Goal: Check status: Check status

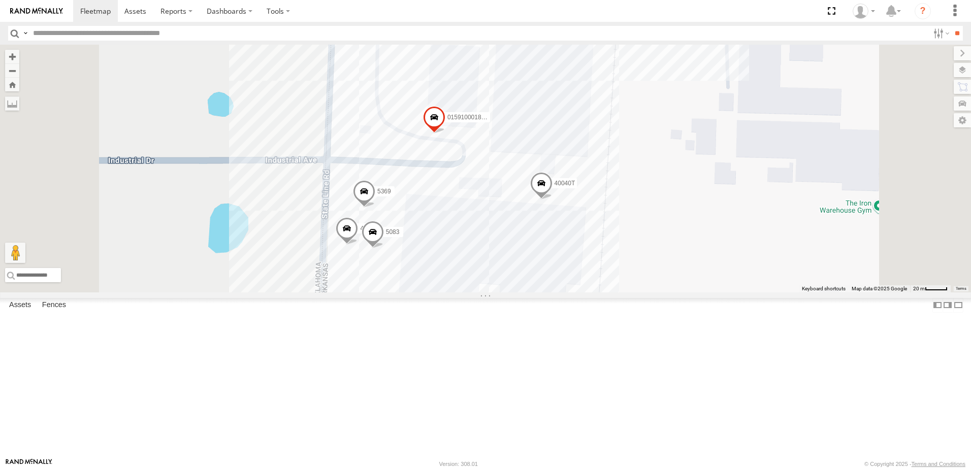
drag, startPoint x: 703, startPoint y: 298, endPoint x: 715, endPoint y: 203, distance: 96.4
click at [716, 207] on div "5082 5150 5405 5207 015910001881005 40040T 5369 4311 5083 Loading..." at bounding box center [485, 169] width 971 height 248
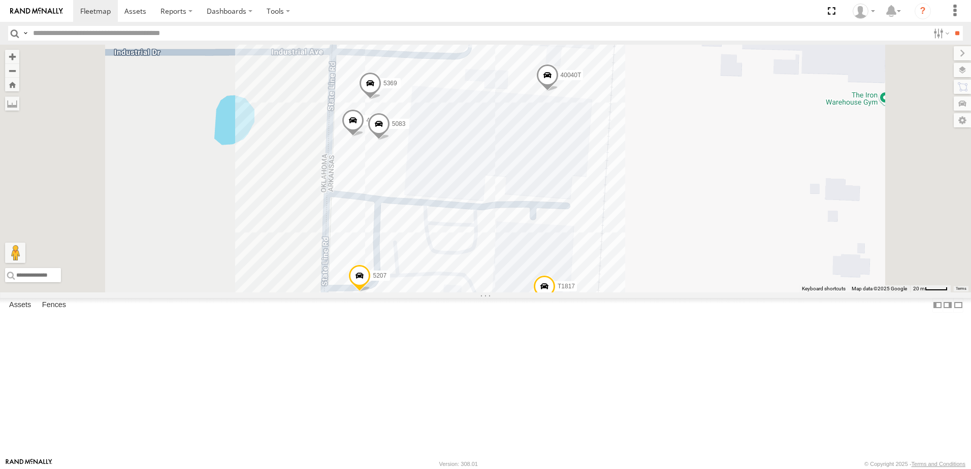
drag, startPoint x: 627, startPoint y: 293, endPoint x: 628, endPoint y: 159, distance: 134.1
click at [635, 181] on div "5082 5150 5405 5207 015910001881005 40040T 5369 4311 5083 T1817 Loading..." at bounding box center [485, 169] width 971 height 248
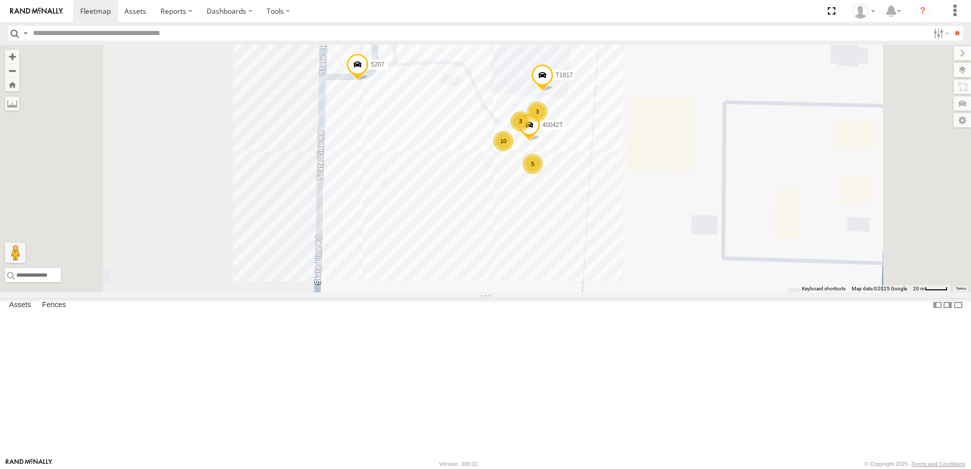
drag, startPoint x: 623, startPoint y: 267, endPoint x: 602, endPoint y: 188, distance: 81.1
click at [604, 191] on div "5082 5150 5405 5207 015910001881005 40040T 5369 4311 5083 T1817 3 10 5 3 40042T…" at bounding box center [485, 169] width 971 height 248
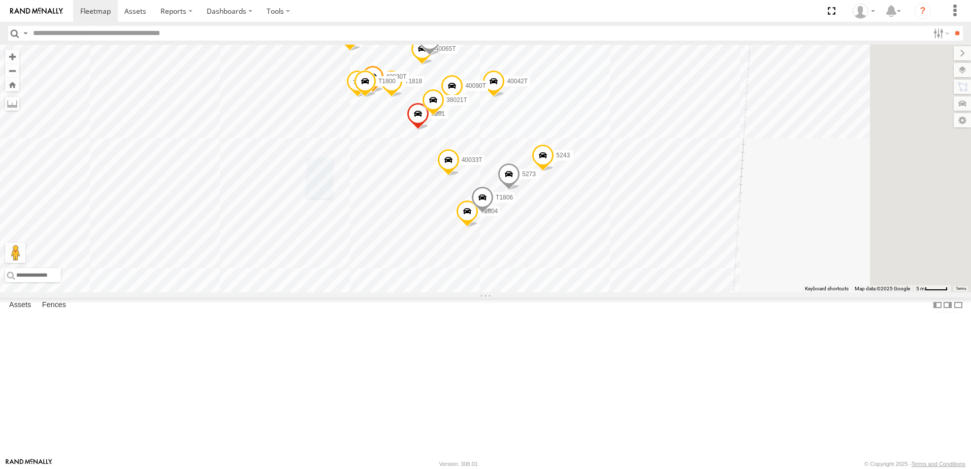
drag, startPoint x: 563, startPoint y: 223, endPoint x: 520, endPoint y: 228, distance: 43.0
click at [520, 228] on div "5082 5150 5405 5207 015910001881005 40040T 5369 4311 5083 T1817 40042T T1818 40…" at bounding box center [485, 169] width 971 height 248
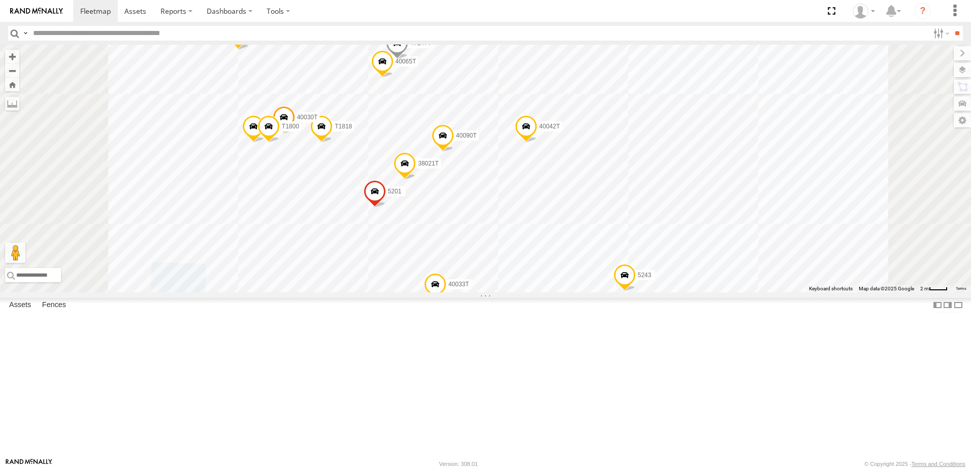
click at [408, 59] on span at bounding box center [397, 45] width 22 height 27
click at [411, 48] on label at bounding box center [401, 44] width 20 height 7
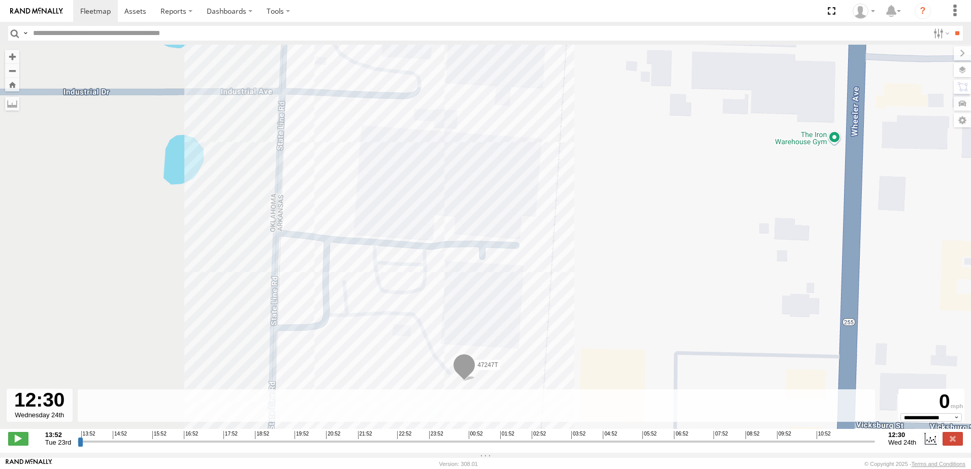
drag, startPoint x: 80, startPoint y: 447, endPoint x: 884, endPoint y: 420, distance: 804.2
type input "**********"
click at [875, 437] on input "range" at bounding box center [477, 442] width 798 height 10
click at [631, 289] on div "47247T Loading..." at bounding box center [485, 242] width 971 height 395
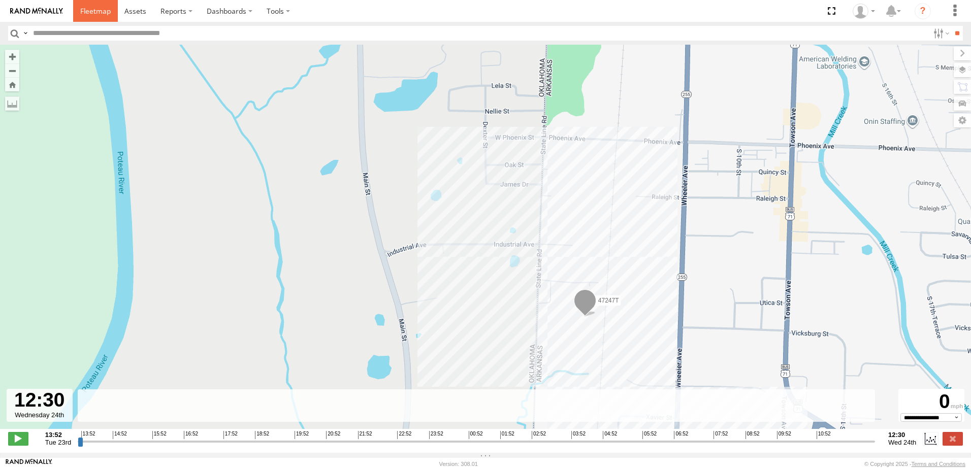
click at [90, 10] on span at bounding box center [95, 11] width 30 height 10
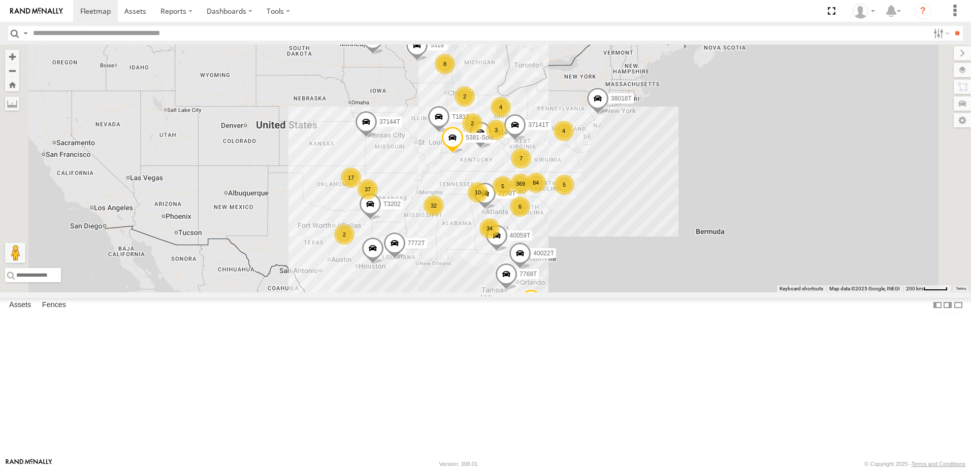
drag, startPoint x: 433, startPoint y: 319, endPoint x: 420, endPoint y: 339, distance: 24.0
click at [420, 293] on div "47117T T3209 7774T 369 34 32 37 6 84 8 5 5318 7770T 2 17 10 4 7 40028T 2 40022T…" at bounding box center [485, 169] width 971 height 248
